Goal: Task Accomplishment & Management: Use online tool/utility

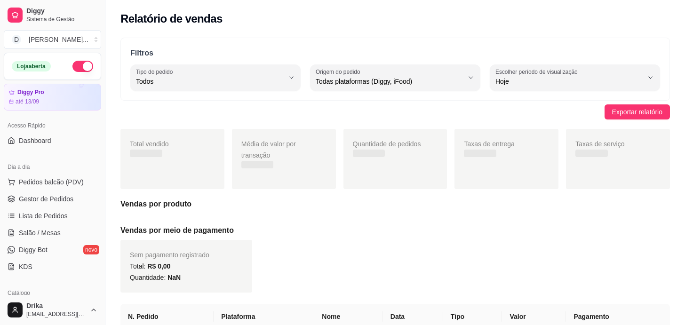
select select "ALL"
select select "0"
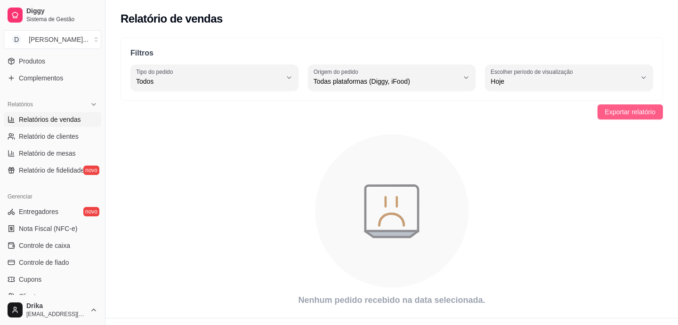
click at [638, 113] on span "Exportar relatório" at bounding box center [630, 112] width 50 height 10
click at [617, 109] on span "Exportar relatório" at bounding box center [630, 112] width 50 height 10
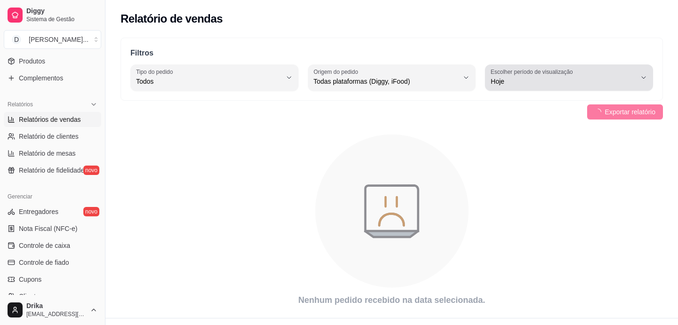
click at [646, 82] on button "Escolher período de visualização Hoje" at bounding box center [569, 77] width 168 height 26
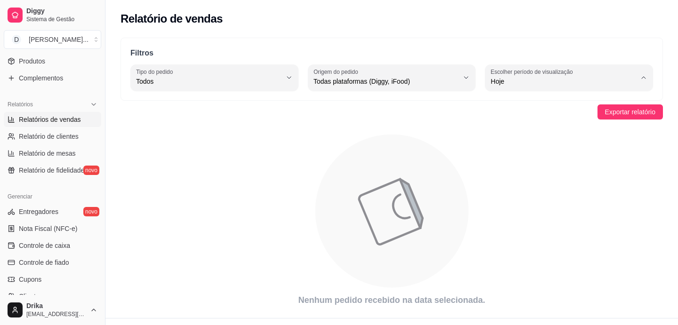
click at [507, 201] on span "Customizado" at bounding box center [564, 196] width 137 height 9
type input "-1"
select select "-1"
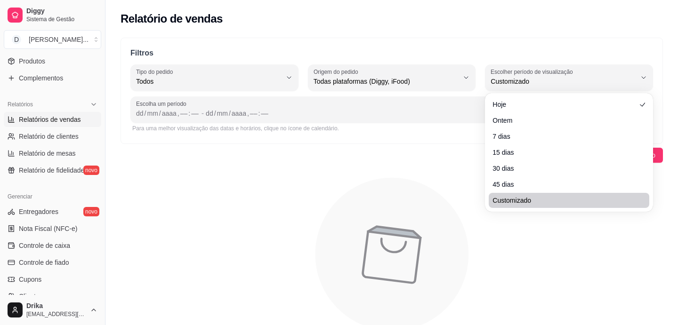
scroll to position [8, 0]
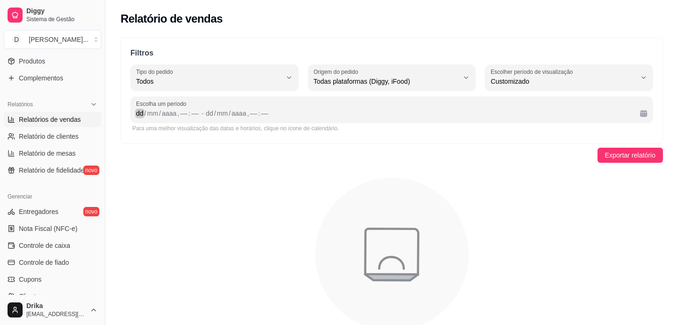
click at [138, 114] on div "dd" at bounding box center [139, 113] width 9 height 9
click at [141, 115] on div "dd" at bounding box center [139, 113] width 9 height 9
click at [141, 114] on div "dd" at bounding box center [139, 113] width 9 height 9
click at [142, 116] on div "dd" at bounding box center [139, 113] width 9 height 9
click at [164, 114] on div "dd / mm / aaaa , –– : ––" at bounding box center [168, 113] width 64 height 11
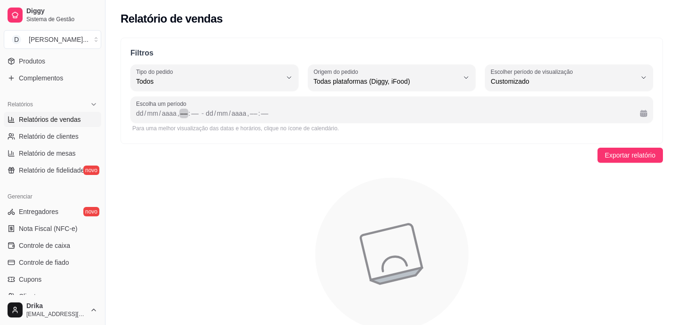
drag, startPoint x: 181, startPoint y: 116, endPoint x: 192, endPoint y: 116, distance: 10.8
click at [184, 117] on div "––" at bounding box center [183, 113] width 9 height 9
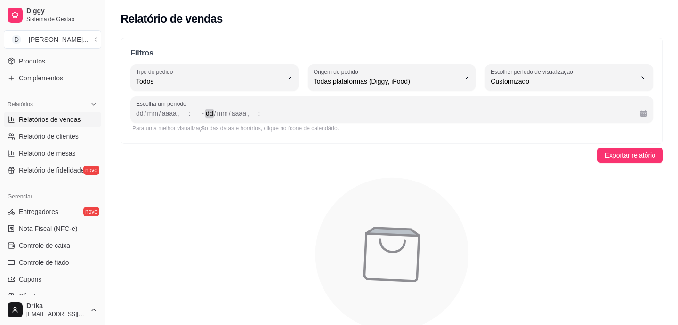
drag, startPoint x: 206, startPoint y: 114, endPoint x: 228, endPoint y: 114, distance: 22.1
click at [209, 114] on div "dd" at bounding box center [209, 113] width 9 height 9
drag, startPoint x: 242, startPoint y: 114, endPoint x: 249, endPoint y: 116, distance: 6.7
click at [247, 115] on div "dd / mm / aaaa , –– : ––" at bounding box center [419, 113] width 426 height 11
drag, startPoint x: 226, startPoint y: 124, endPoint x: 206, endPoint y: 125, distance: 19.8
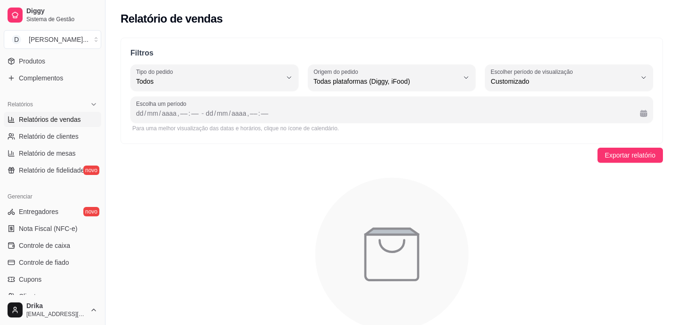
click at [209, 125] on div "Para uma melhor visualização das datas e horários, clique no ícone de calendári…" at bounding box center [391, 129] width 519 height 8
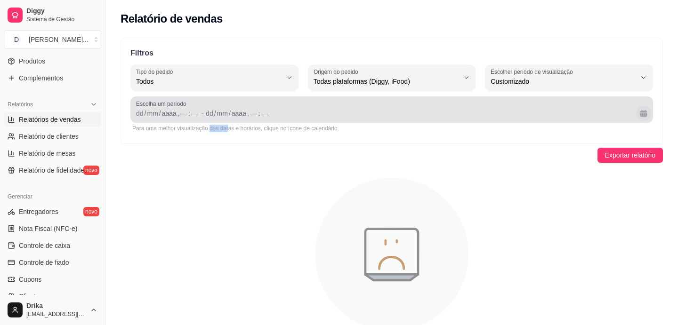
click at [644, 118] on button "Calendário" at bounding box center [643, 113] width 15 height 15
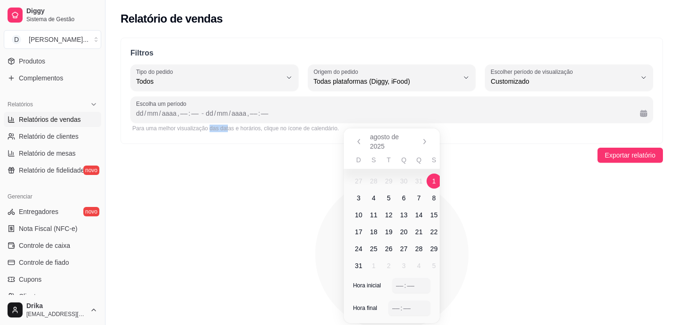
click at [431, 182] on span "1" at bounding box center [433, 181] width 15 height 15
click at [421, 213] on span "14" at bounding box center [419, 214] width 8 height 9
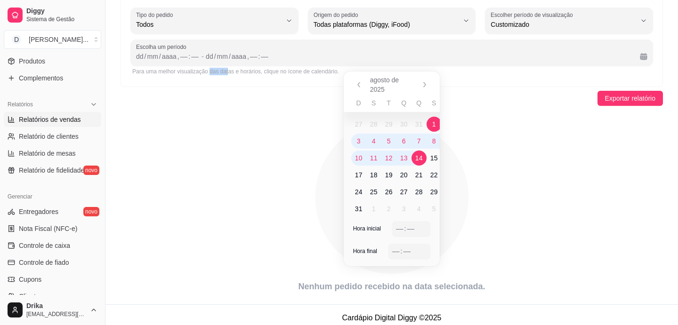
scroll to position [63, 0]
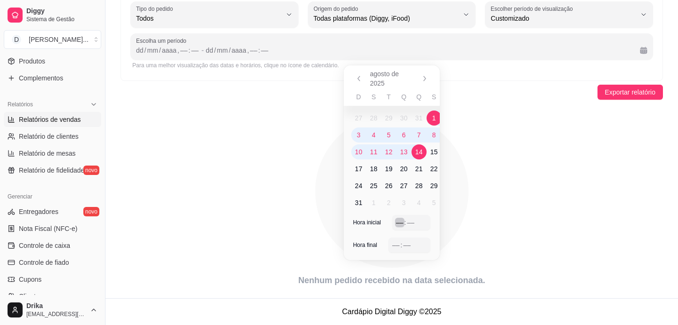
click at [400, 220] on div "––" at bounding box center [399, 222] width 9 height 9
click at [435, 116] on span "1" at bounding box center [433, 118] width 15 height 15
click at [418, 152] on span "14" at bounding box center [419, 151] width 8 height 9
drag, startPoint x: 358, startPoint y: 247, endPoint x: 359, endPoint y: 241, distance: 6.2
click at [358, 246] on span "Hora final" at bounding box center [365, 245] width 24 height 8
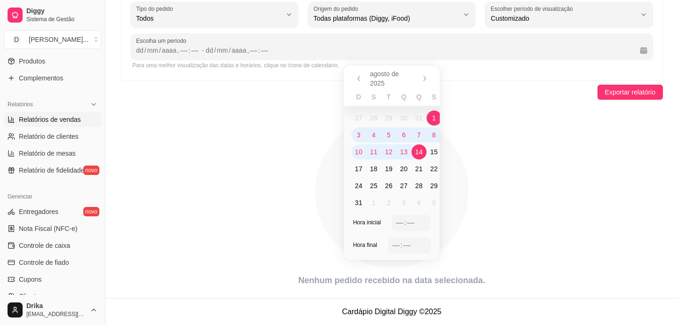
click at [372, 213] on div "D S T Q Q S S 27 28 29 30 31 1 2 3 4 5 6 7 8 9 10 11 12 13 14 15 16 17 18 19 20…" at bounding box center [392, 153] width 96 height 123
click at [404, 215] on div "–– : ––" at bounding box center [411, 222] width 38 height 15
click at [395, 220] on div "––" at bounding box center [399, 222] width 9 height 9
click at [434, 226] on div "Hora inicial –– : ––" at bounding box center [392, 226] width 96 height 23
click at [414, 75] on div "agosto de 2025" at bounding box center [392, 78] width 96 height 26
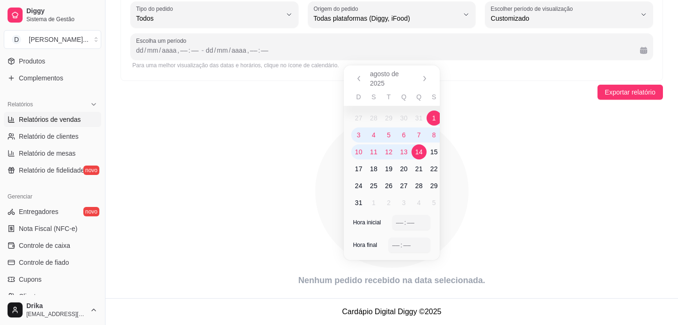
click at [451, 135] on icon "animation" at bounding box center [391, 191] width 542 height 165
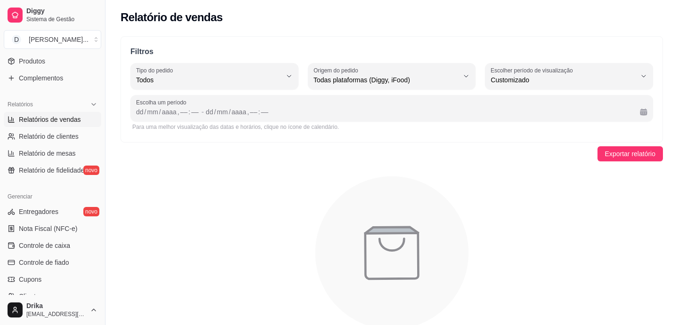
scroll to position [0, 0]
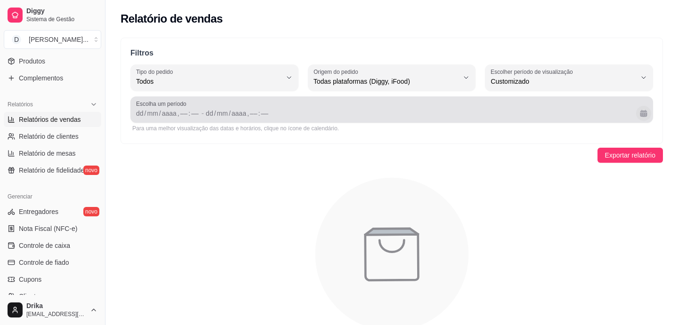
click at [642, 110] on button "Calendário" at bounding box center [643, 113] width 15 height 15
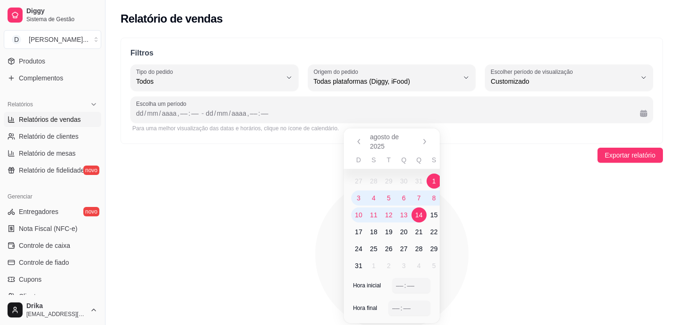
click at [534, 185] on icon "animation" at bounding box center [391, 254] width 542 height 165
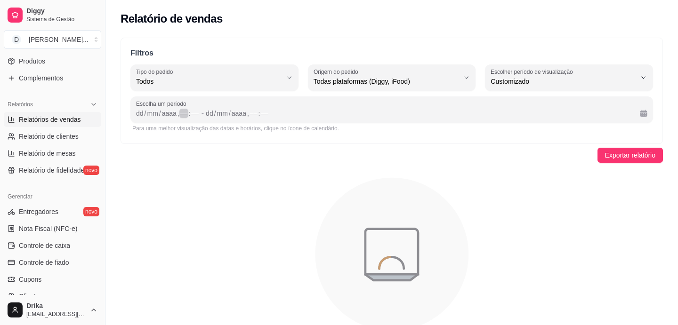
click at [182, 114] on div "––" at bounding box center [183, 113] width 9 height 9
click at [248, 113] on div "––" at bounding box center [249, 113] width 9 height 9
click at [317, 148] on div "Exportar relatório" at bounding box center [391, 155] width 542 height 15
click at [430, 116] on div "dd / mm / aaaa , 0 : 00" at bounding box center [417, 113] width 430 height 11
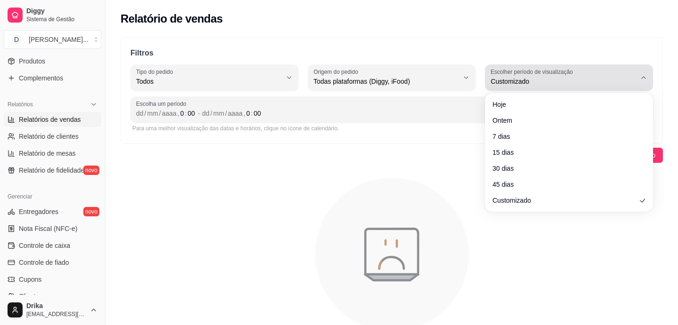
click at [616, 87] on div "Customizado" at bounding box center [562, 77] width 145 height 19
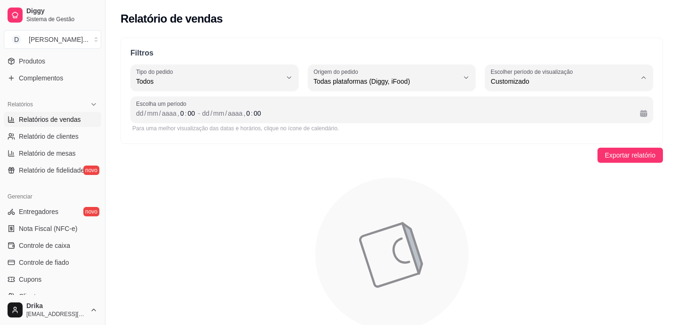
click at [546, 122] on span "Ontem" at bounding box center [564, 119] width 137 height 9
type input "1"
select select "1"
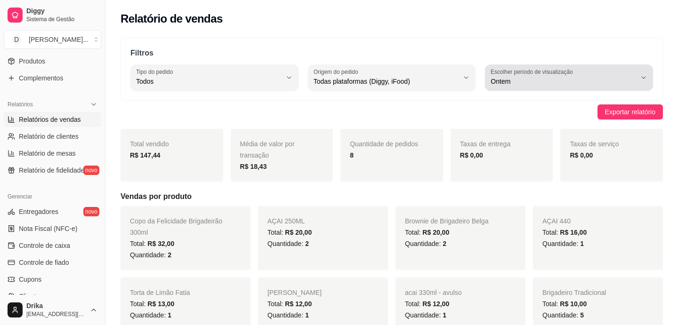
click at [578, 83] on span "Ontem" at bounding box center [562, 81] width 145 height 9
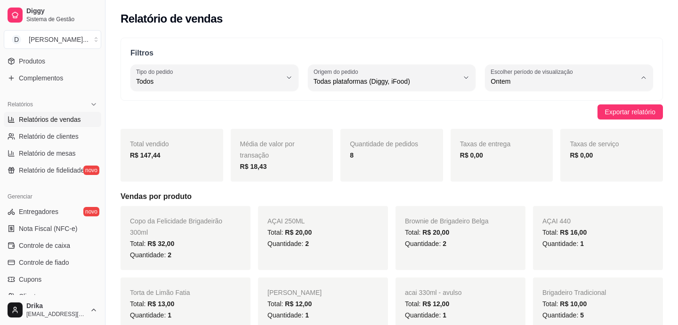
click at [496, 200] on span "Customizado" at bounding box center [564, 196] width 137 height 9
type input "-1"
select select "-1"
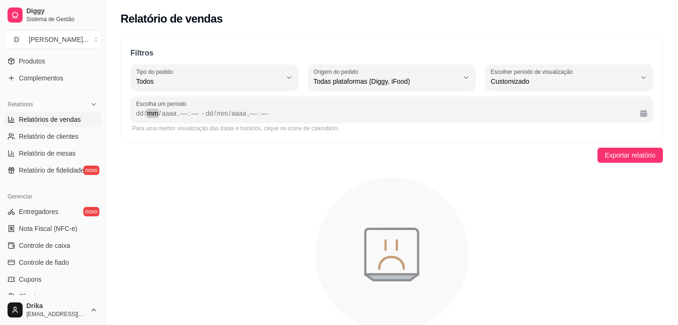
click at [156, 118] on div "dd / mm / aaaa , –– : ––" at bounding box center [168, 113] width 64 height 11
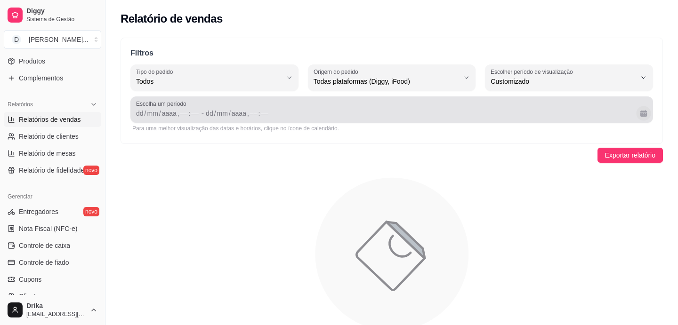
click at [643, 120] on button "Calendário" at bounding box center [643, 113] width 15 height 15
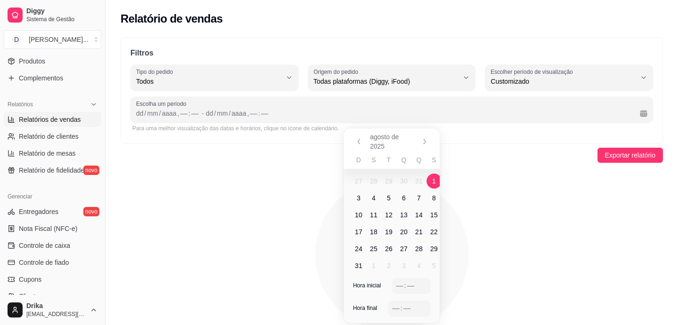
click at [435, 184] on span "1" at bounding box center [434, 181] width 4 height 9
click at [423, 210] on span "14" at bounding box center [418, 215] width 15 height 15
click at [400, 281] on div "––" at bounding box center [399, 285] width 9 height 9
